Goal: Check status: Check status

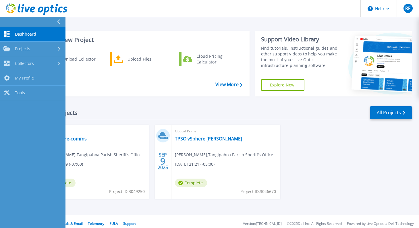
click at [150, 91] on div "Download Collector Upload Files Cloud Pricing Calculator" at bounding box center [141, 72] width 210 height 43
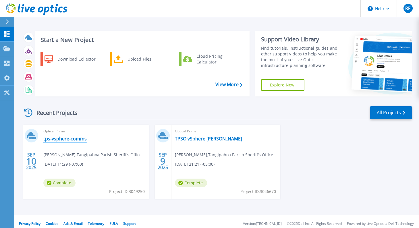
click at [59, 139] on link "tps-vsphere-comms" at bounding box center [64, 139] width 43 height 6
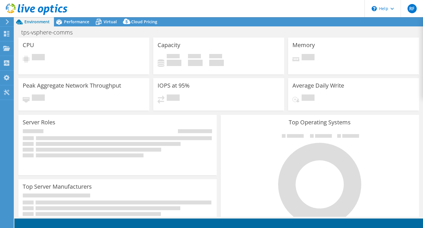
select select "USD"
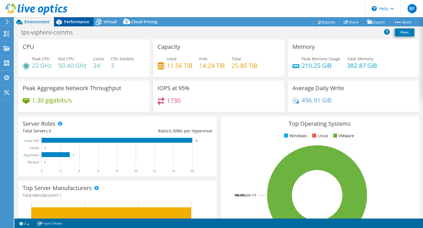
click at [73, 22] on span "Performance" at bounding box center [76, 21] width 25 height 5
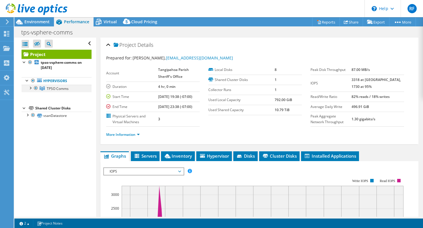
click at [28, 87] on div at bounding box center [30, 88] width 6 height 6
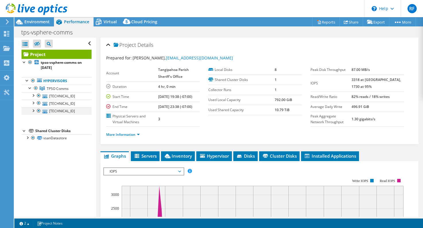
click at [32, 111] on div at bounding box center [33, 110] width 6 height 6
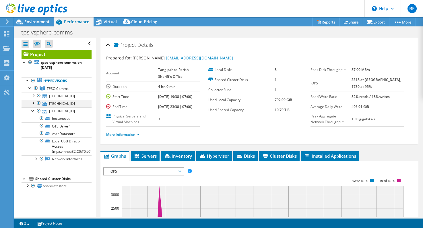
click at [33, 103] on div at bounding box center [33, 103] width 6 height 6
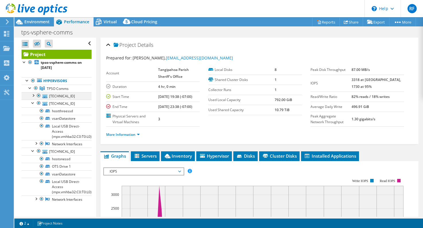
click at [32, 96] on div at bounding box center [33, 95] width 6 height 6
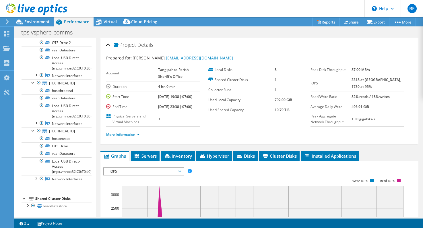
scroll to position [84, 0]
click at [35, 175] on div at bounding box center [36, 178] width 6 height 6
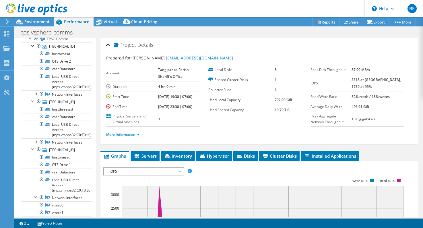
scroll to position [35, 0]
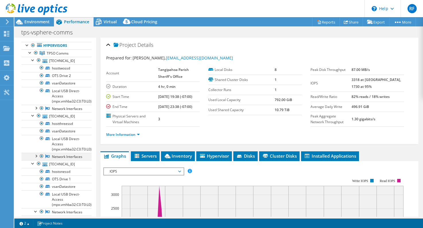
click at [36, 158] on div at bounding box center [36, 156] width 6 height 6
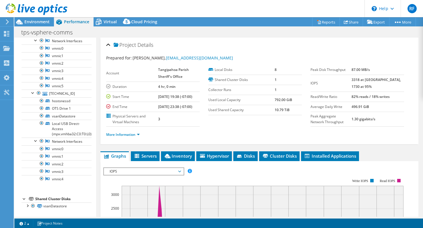
scroll to position [166, 0]
click at [28, 206] on div at bounding box center [27, 205] width 6 height 6
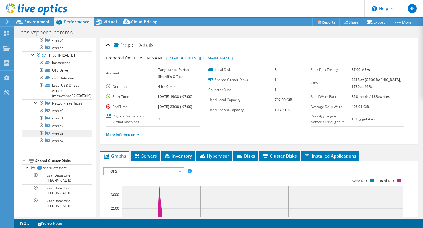
scroll to position [204, 0]
click at [102, 18] on icon at bounding box center [99, 22] width 10 height 10
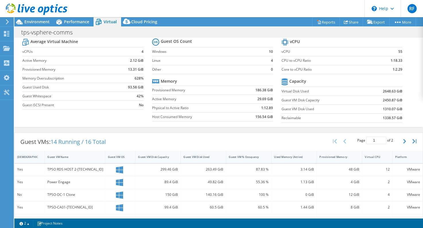
scroll to position [18, 0]
